Goal: Information Seeking & Learning: Learn about a topic

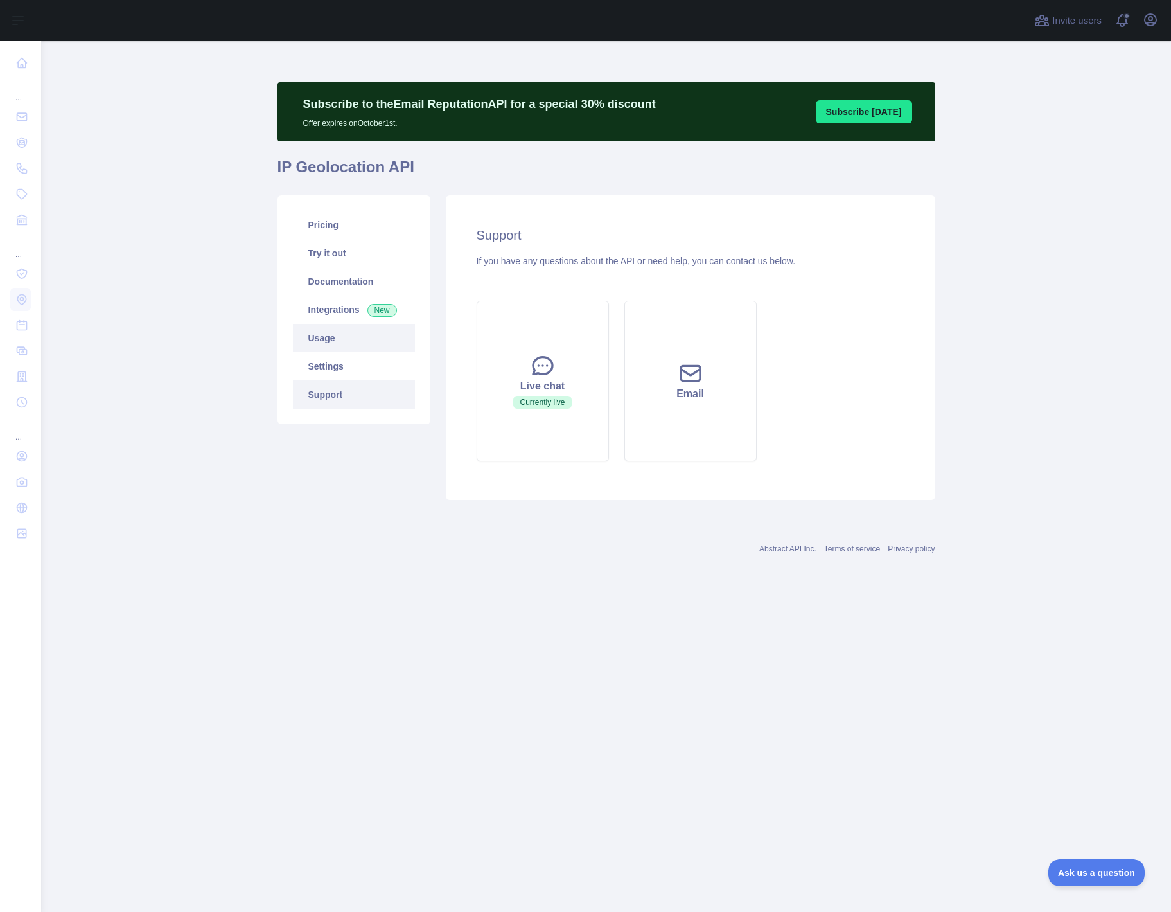
click at [316, 336] on link "Usage" at bounding box center [354, 338] width 122 height 28
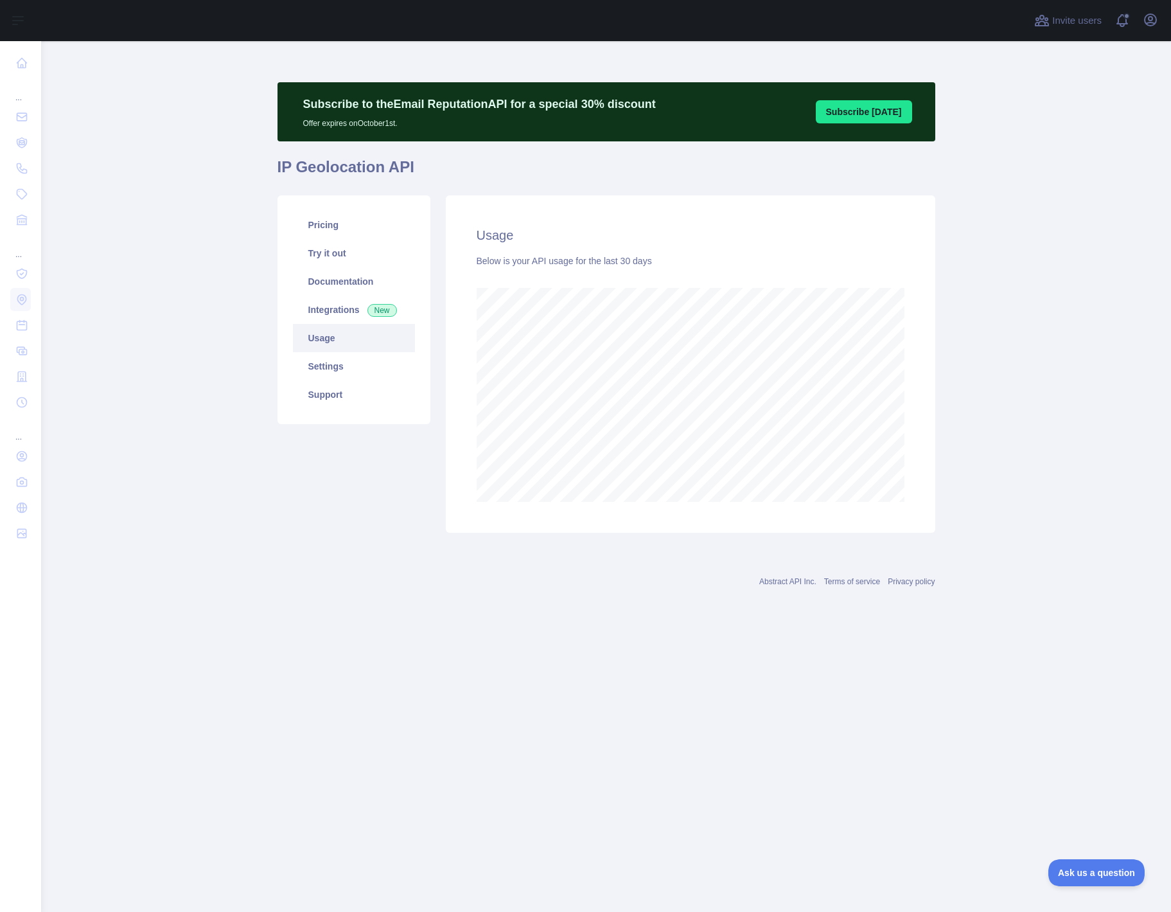
scroll to position [870, 1130]
click at [315, 391] on link "Support" at bounding box center [354, 394] width 122 height 28
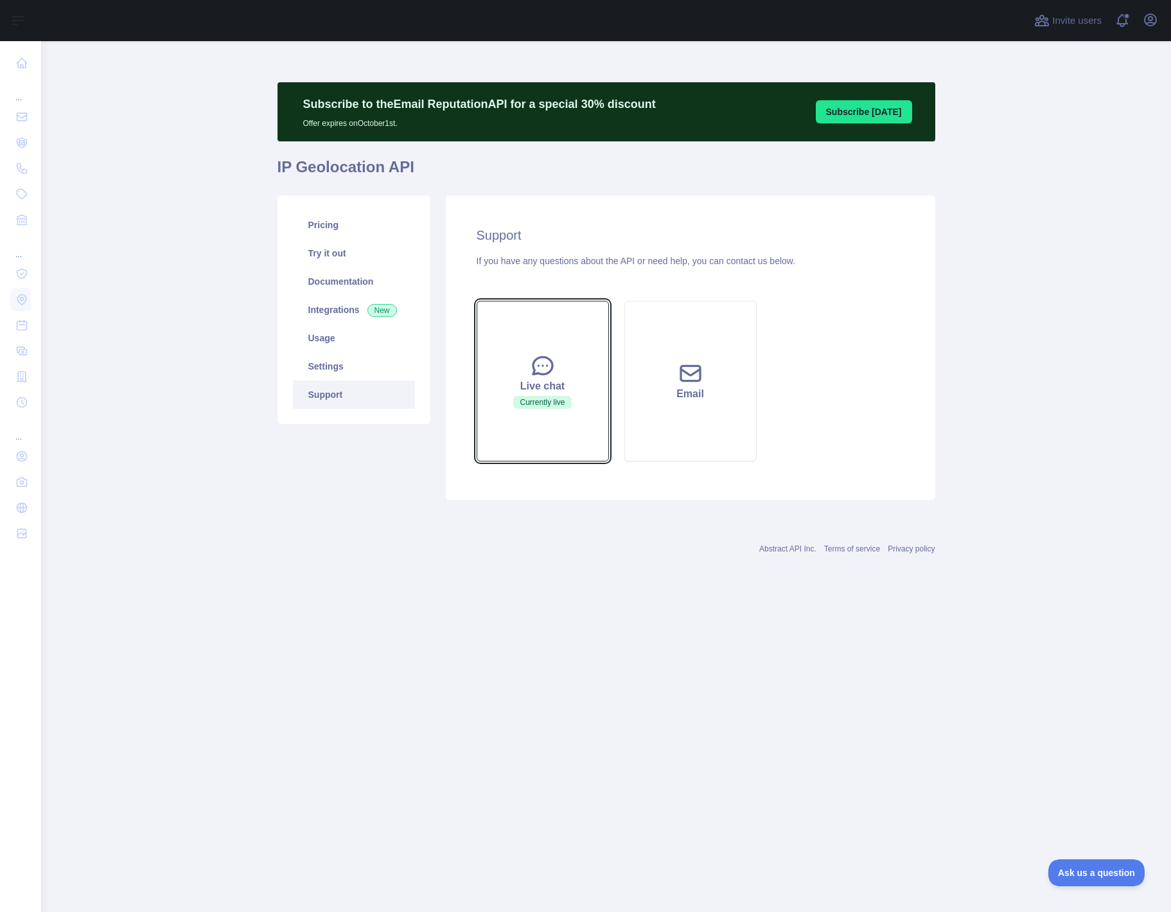
click at [538, 372] on icon at bounding box center [542, 365] width 19 height 17
click at [57, 536] on main "Subscribe to the Email Reputation API for a special 30 % discount Offer expires…" at bounding box center [606, 476] width 1130 height 870
click at [1156, 22] on icon "button" at bounding box center [1151, 20] width 12 height 12
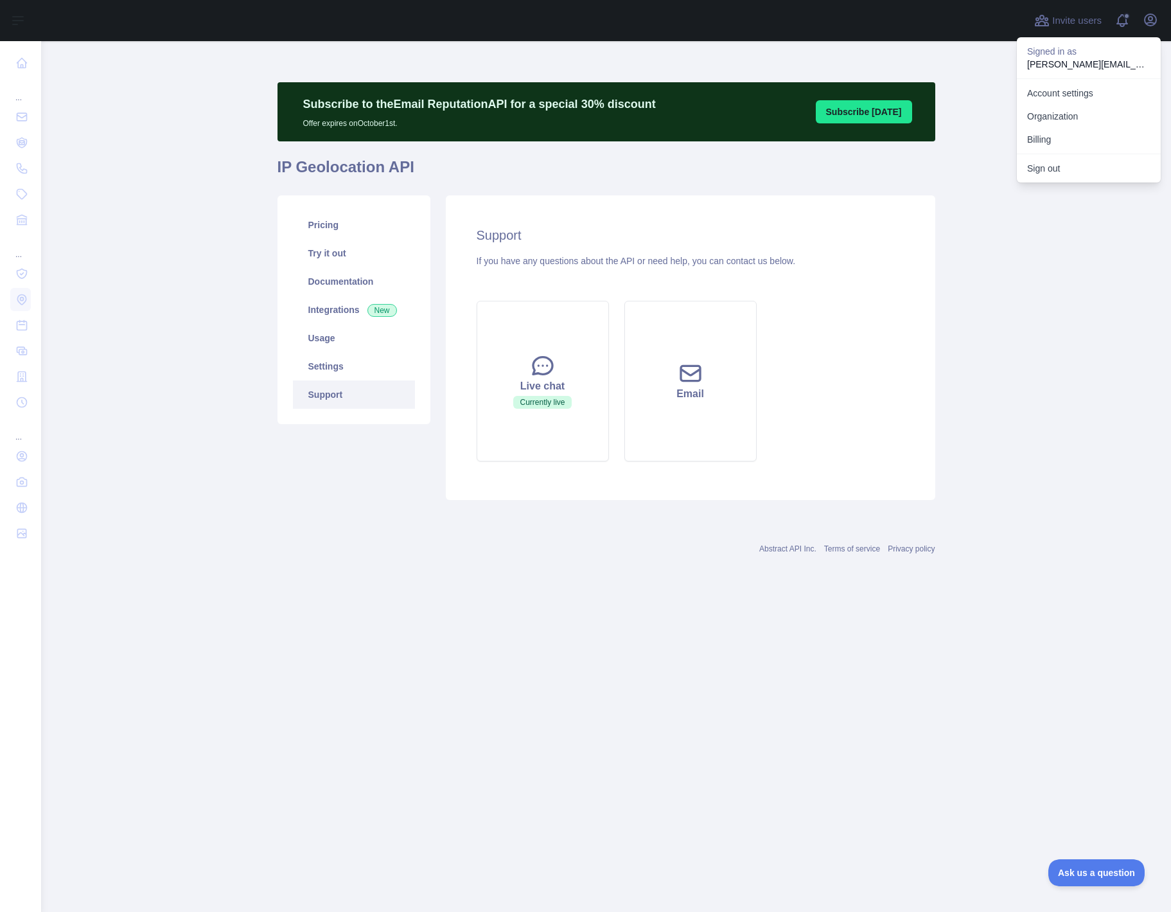
click at [809, 52] on div "Subscribe to the Email Reputation API for a special 30 % discount Offer expires…" at bounding box center [607, 318] width 658 height 554
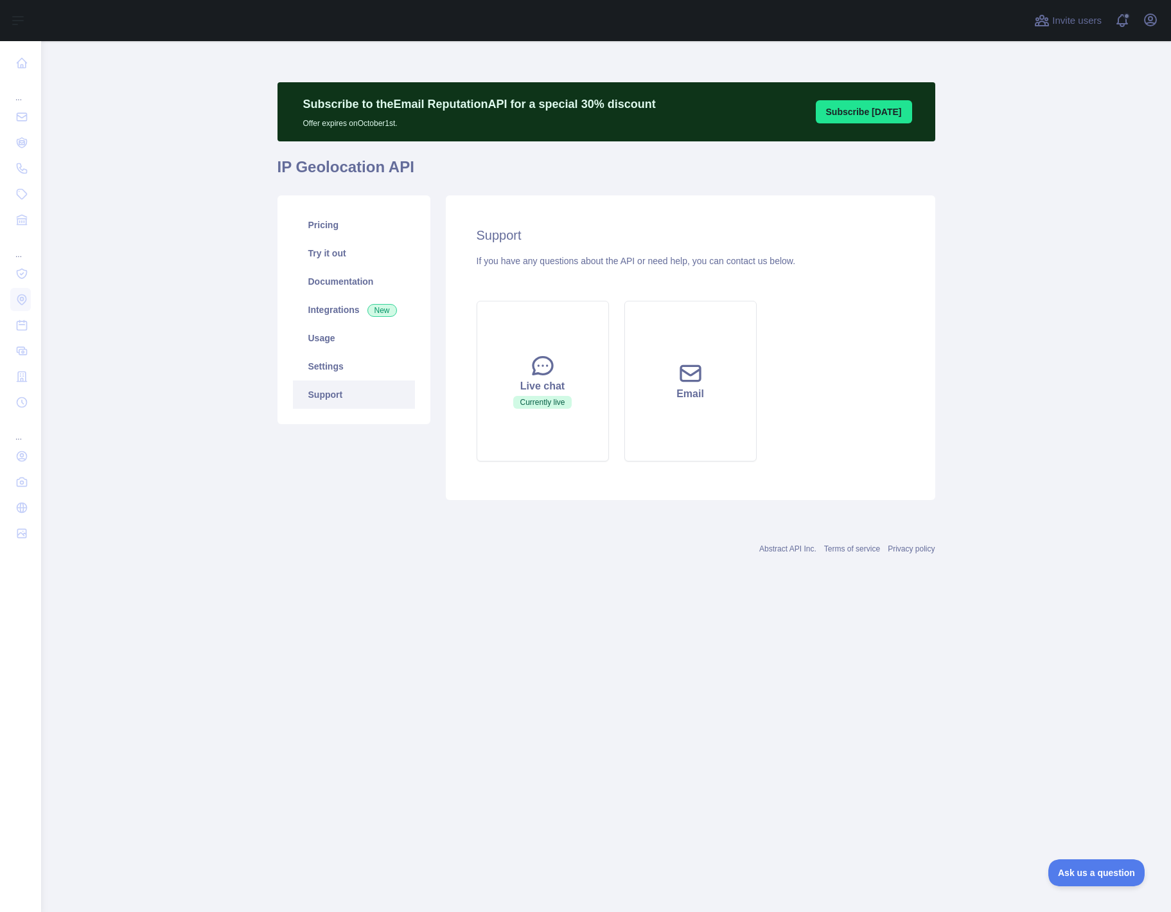
click at [705, 267] on div "Support If you have any questions about the API or need help, you can contact u…" at bounding box center [691, 347] width 490 height 305
click at [682, 392] on div "Email" at bounding box center [690, 393] width 100 height 15
click at [319, 357] on link "Settings" at bounding box center [354, 366] width 122 height 28
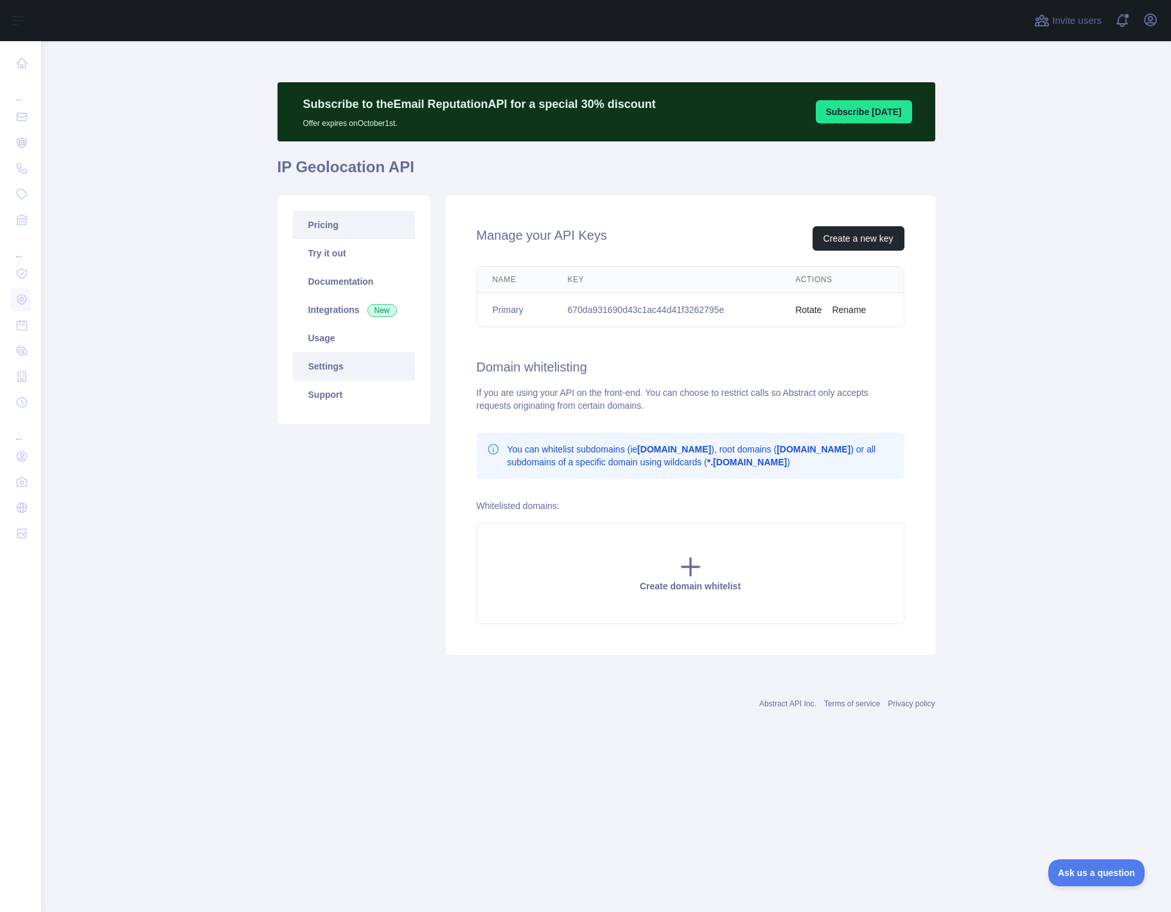
click at [323, 231] on link "Pricing" at bounding box center [354, 225] width 122 height 28
